Goal: Information Seeking & Learning: Learn about a topic

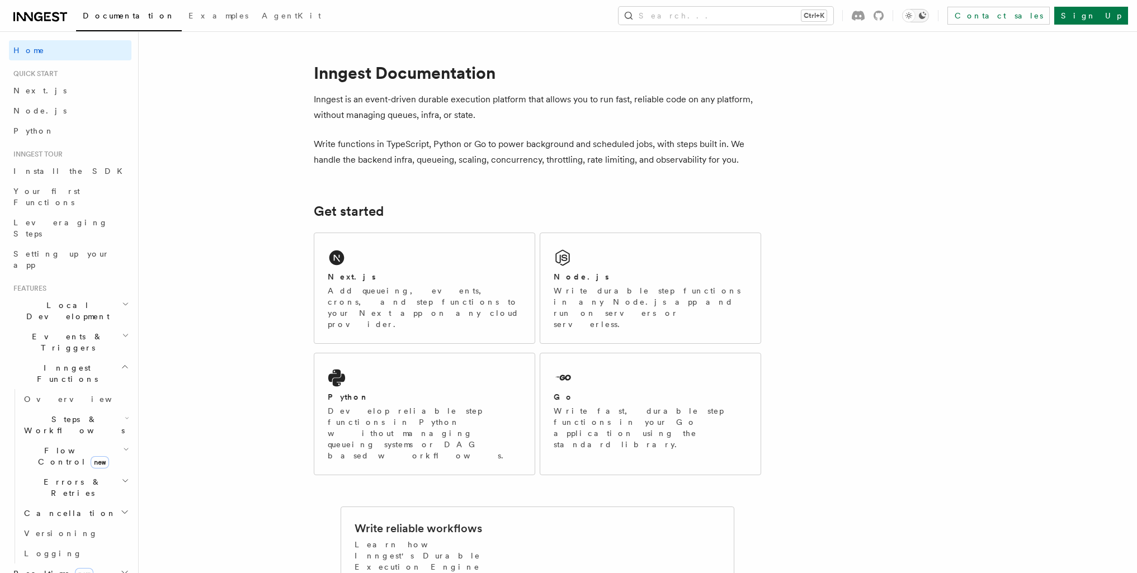
click at [926, 17] on icon "Toggle dark mode" at bounding box center [922, 15] width 7 height 7
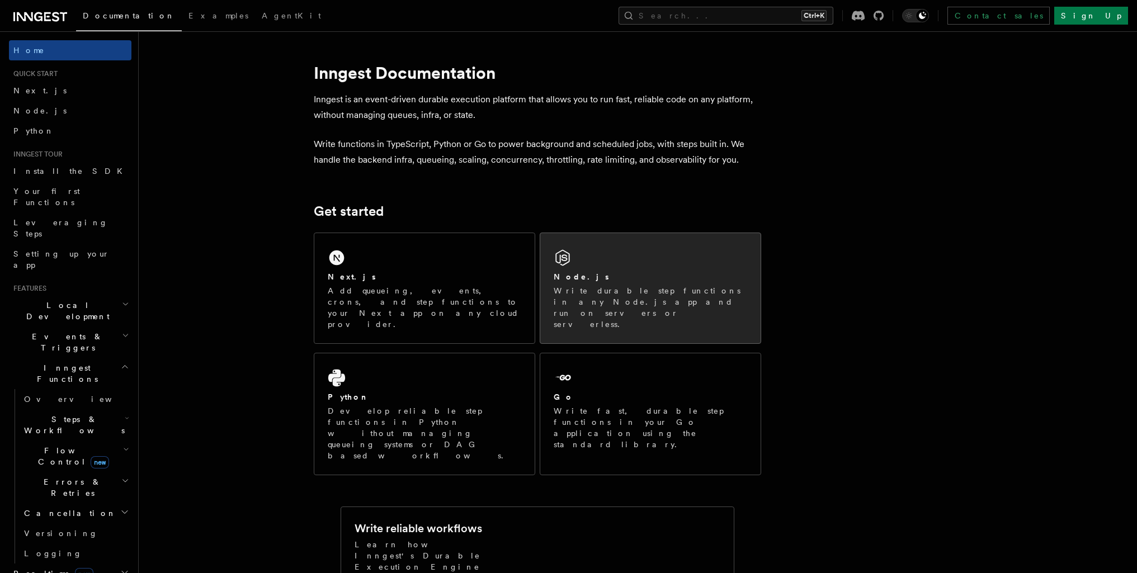
click at [625, 276] on div "Node.js" at bounding box center [651, 277] width 194 height 12
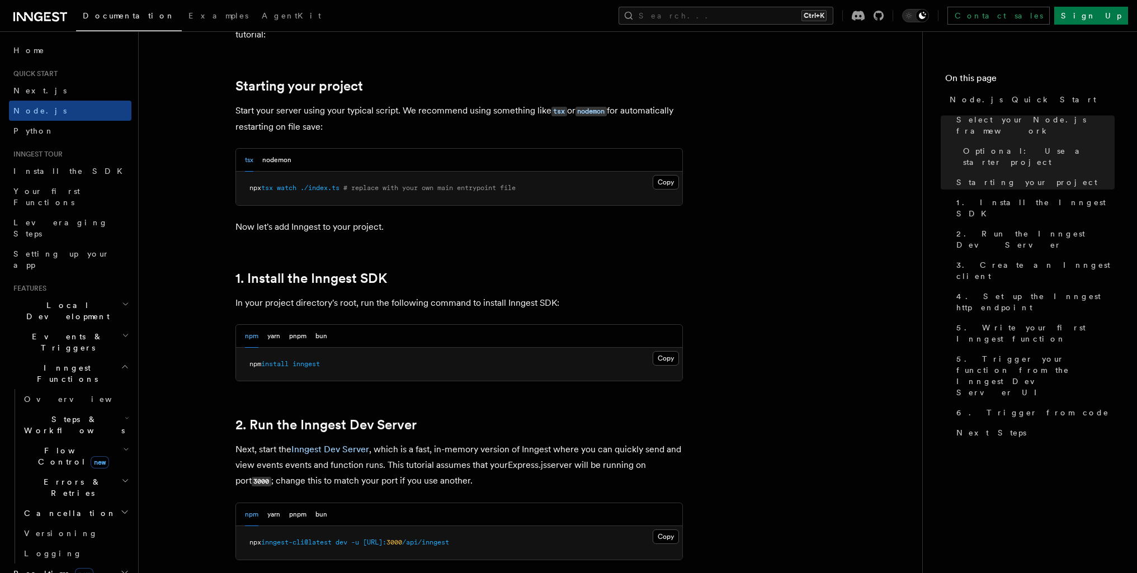
scroll to position [1505, 0]
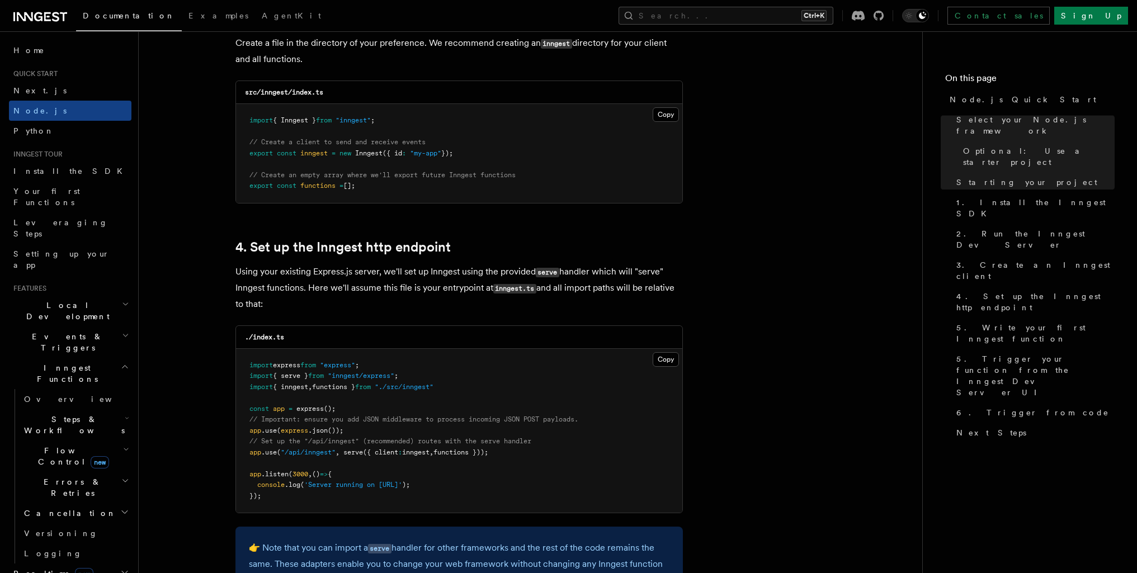
drag, startPoint x: 1145, startPoint y: 150, endPoint x: 1144, endPoint y: 162, distance: 11.8
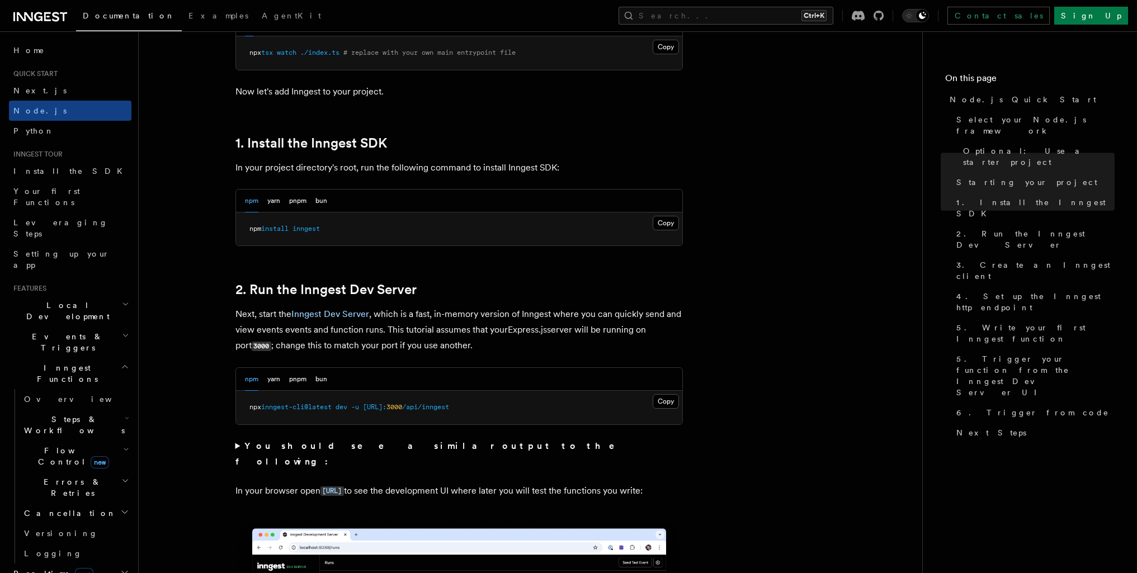
scroll to position [621, 0]
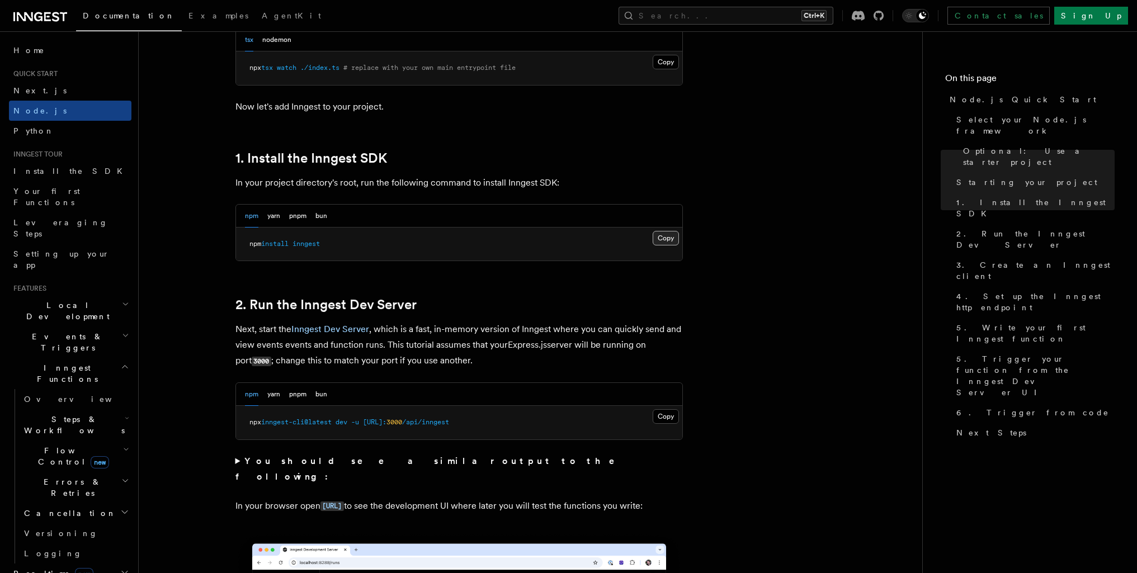
click at [673, 234] on button "Copy Copied" at bounding box center [666, 238] width 26 height 15
